Goal: Navigation & Orientation: Find specific page/section

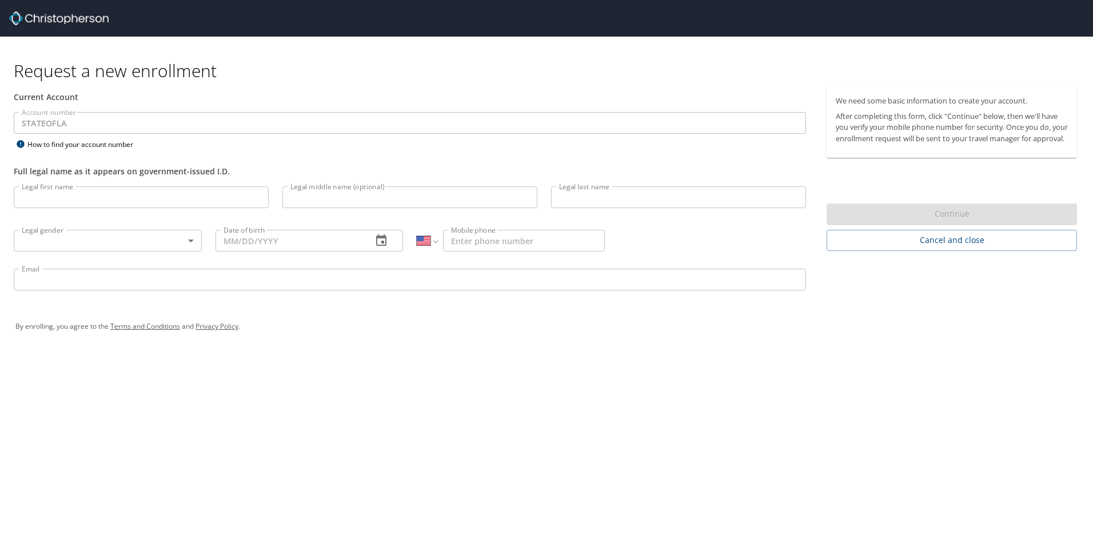
select select "US"
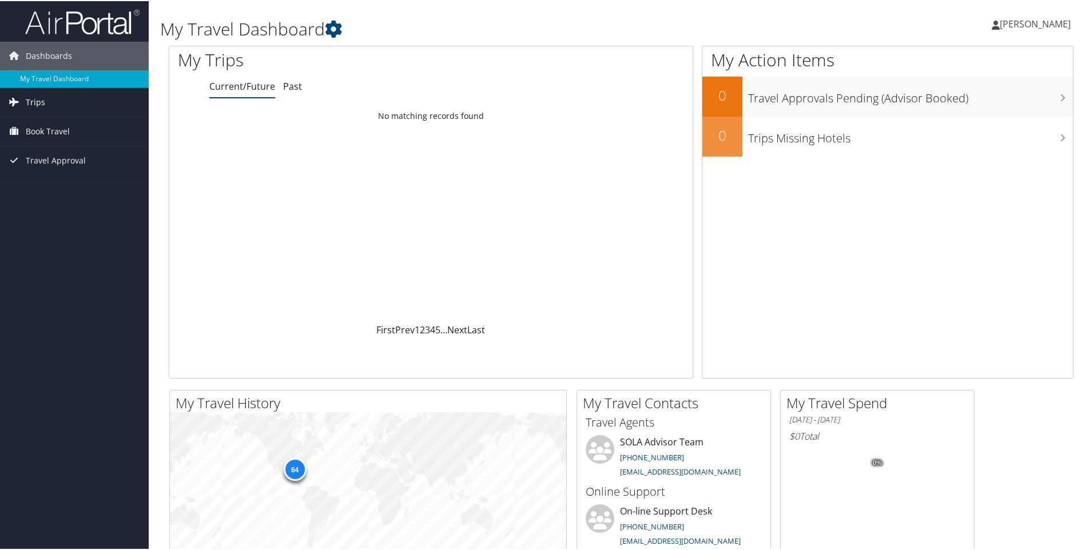
drag, startPoint x: 37, startPoint y: 102, endPoint x: 23, endPoint y: 102, distance: 14.3
click at [37, 102] on span "Trips" at bounding box center [35, 101] width 19 height 29
click at [50, 123] on link "Current/Future Trips" at bounding box center [74, 124] width 149 height 17
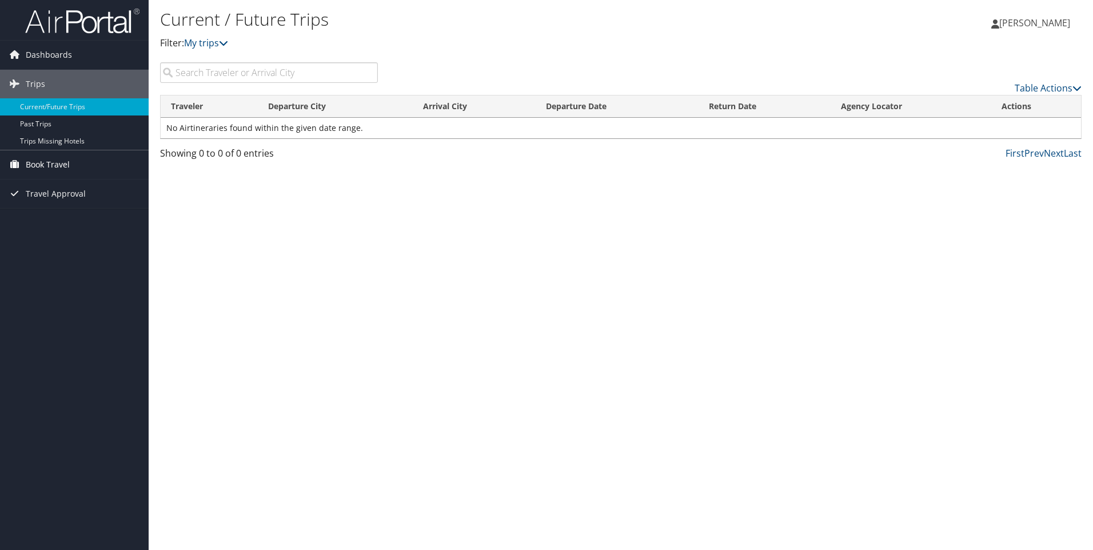
click at [64, 162] on span "Book Travel" at bounding box center [48, 164] width 44 height 29
click at [46, 56] on span "Dashboards" at bounding box center [49, 55] width 46 height 29
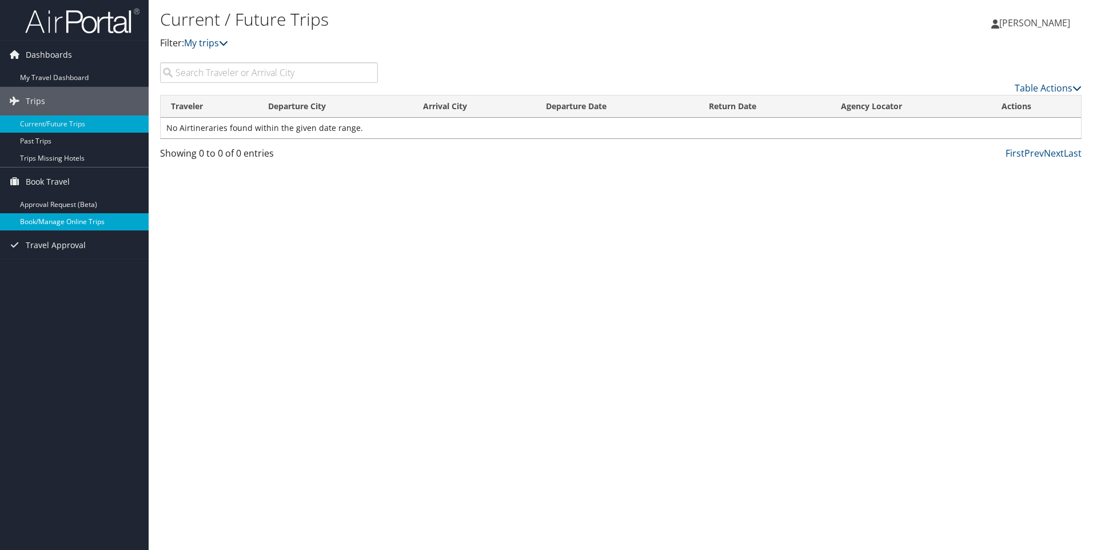
click at [59, 222] on link "Book/Manage Online Trips" at bounding box center [74, 221] width 149 height 17
